Goal: Find specific page/section

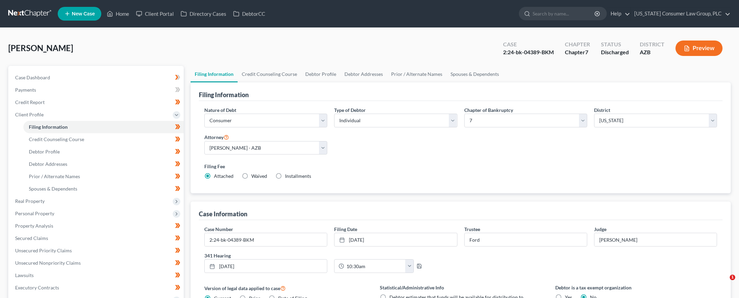
select select "1"
select select "0"
select select "4"
select select "0"
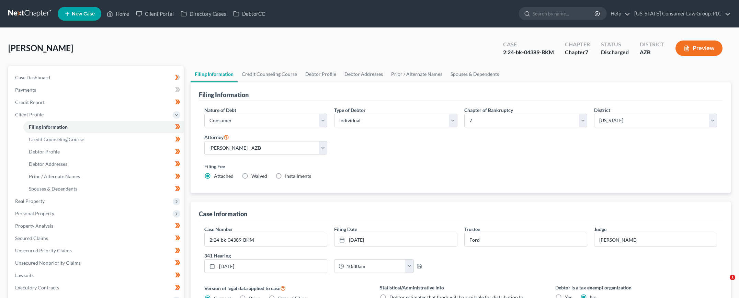
select select "3"
click at [40, 13] on link at bounding box center [30, 14] width 44 height 12
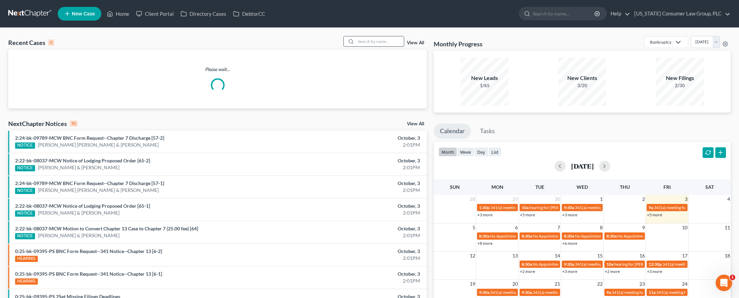
click at [393, 41] on input "search" at bounding box center [380, 41] width 48 height 10
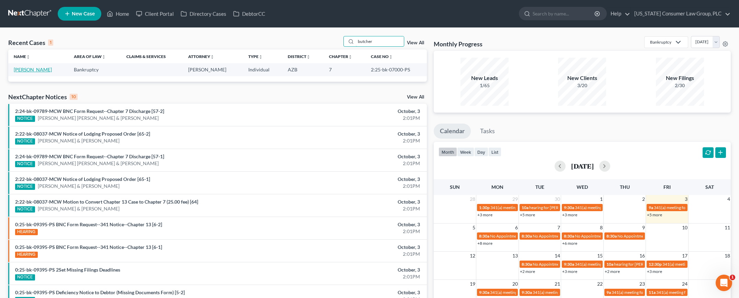
type input "butcher"
click at [27, 69] on link "Butcher, Amy" at bounding box center [33, 70] width 38 height 6
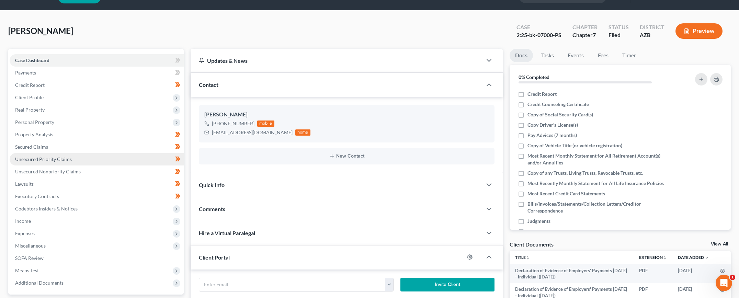
scroll to position [131, 0]
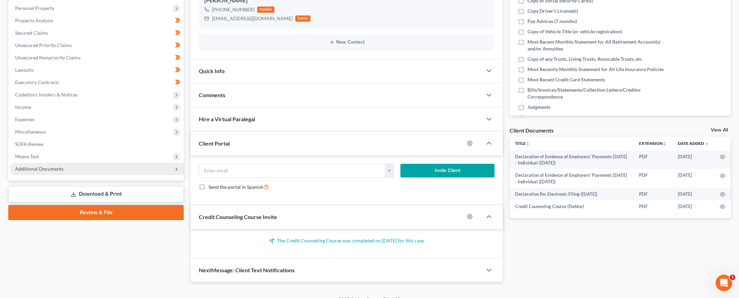
click at [34, 169] on span "Additional Documents" at bounding box center [39, 169] width 48 height 6
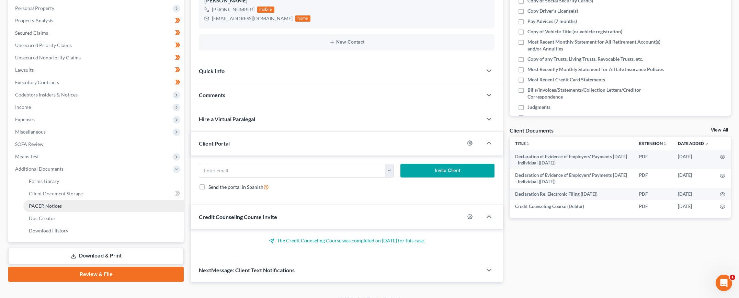
click at [40, 204] on span "PACER Notices" at bounding box center [45, 206] width 33 height 6
